Goal: Task Accomplishment & Management: Manage account settings

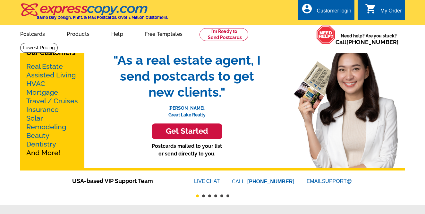
click at [334, 10] on div "Customer login" at bounding box center [333, 12] width 35 height 9
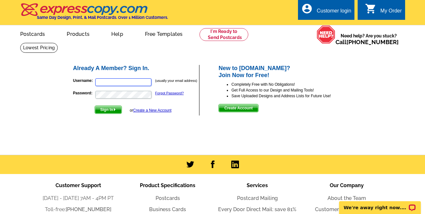
click at [128, 81] on input "Username:" at bounding box center [123, 83] width 56 height 8
type input "jisheerealtor@gmail.com"
click at [109, 110] on span "Sign In" at bounding box center [108, 110] width 27 height 8
